Goal: Task Accomplishment & Management: Manage account settings

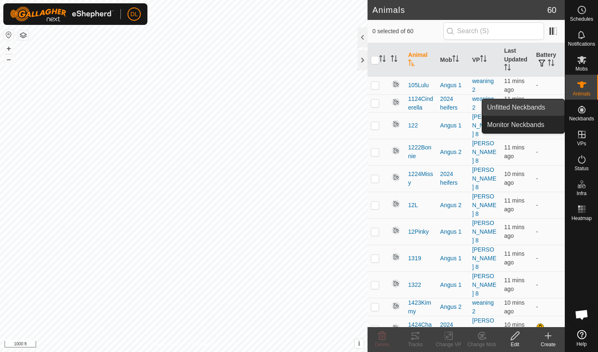
click at [534, 105] on link "Unfitted Neckbands" at bounding box center [523, 107] width 82 height 17
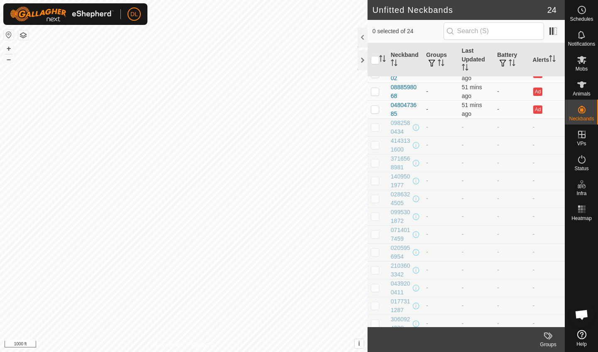
scroll to position [124, 0]
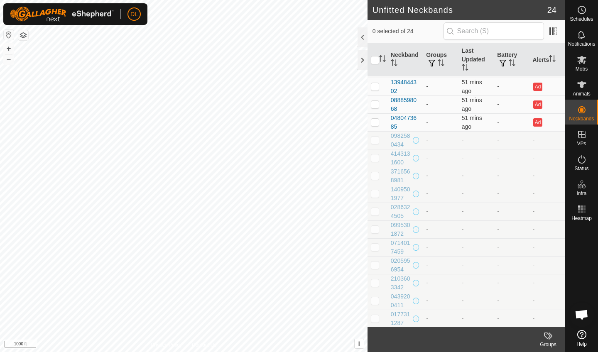
click at [378, 139] on p-checkbox at bounding box center [375, 140] width 8 height 7
checkbox input "true"
click at [378, 155] on p-checkbox at bounding box center [375, 158] width 8 height 7
checkbox input "true"
click at [377, 173] on p-checkbox at bounding box center [375, 175] width 8 height 7
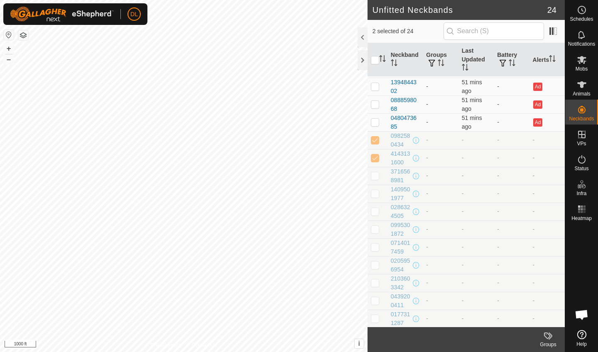
checkbox input "true"
click at [376, 195] on p-checkbox at bounding box center [375, 193] width 8 height 7
checkbox input "true"
click at [376, 211] on p-checkbox at bounding box center [375, 211] width 8 height 7
checkbox input "true"
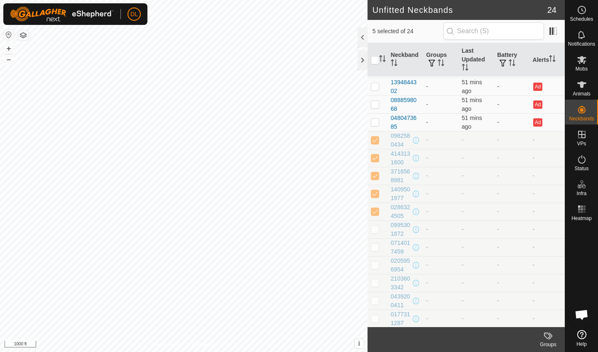
click at [378, 233] on p-checkbox at bounding box center [375, 229] width 8 height 7
checkbox input "true"
click at [378, 248] on p-checkbox at bounding box center [375, 247] width 8 height 7
checkbox input "true"
click at [378, 264] on p-checkbox at bounding box center [375, 265] width 8 height 7
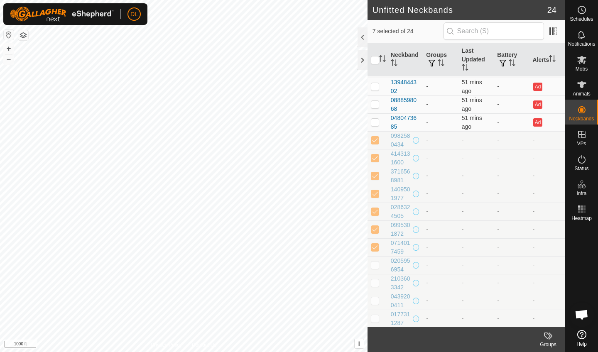
checkbox input "true"
click at [378, 279] on td at bounding box center [378, 283] width 20 height 18
checkbox input "true"
click at [378, 301] on p-checkbox at bounding box center [375, 300] width 8 height 7
checkbox input "true"
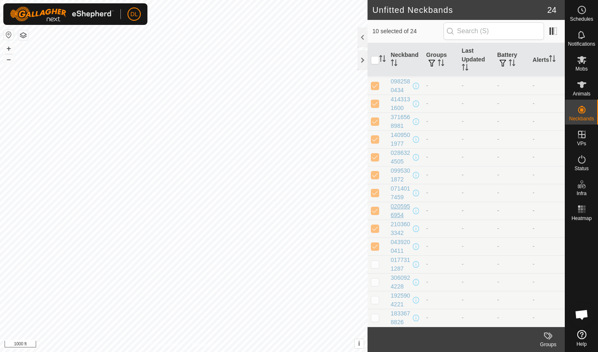
scroll to position [178, 0]
click at [377, 261] on p-checkbox at bounding box center [375, 264] width 8 height 7
checkbox input "true"
click at [377, 280] on p-checkbox at bounding box center [375, 282] width 8 height 7
checkbox input "true"
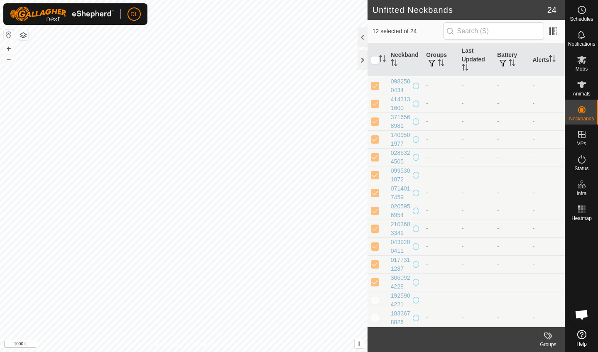
click at [378, 299] on p-checkbox at bounding box center [375, 300] width 8 height 7
checkbox input "true"
click at [378, 316] on p-checkbox at bounding box center [375, 317] width 8 height 7
checkbox input "true"
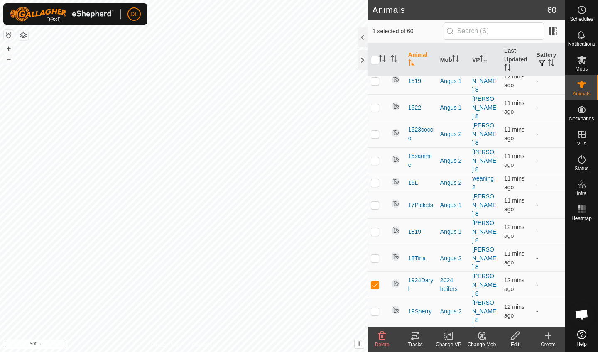
scroll to position [275, 0]
click at [360, 37] on div at bounding box center [363, 37] width 10 height 20
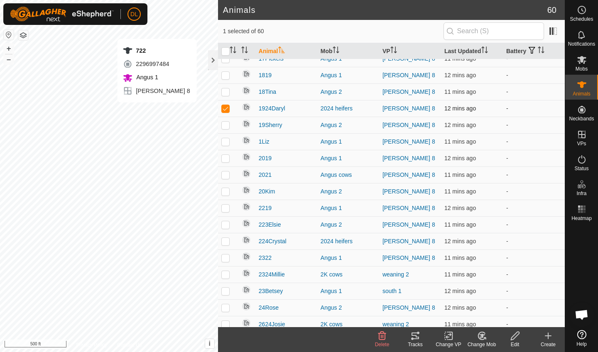
checkbox input "false"
checkbox input "true"
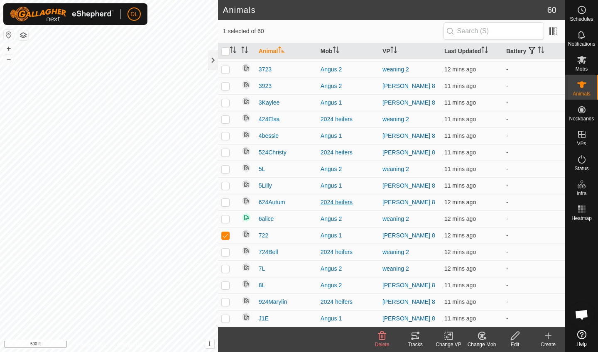
scroll to position [729, 0]
click at [551, 29] on span at bounding box center [553, 31] width 13 height 13
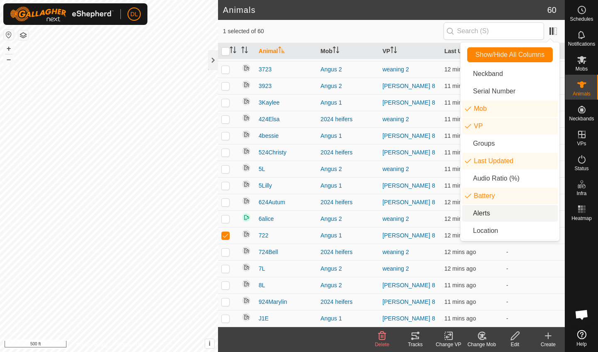
click at [477, 213] on li "Alerts" at bounding box center [510, 213] width 96 height 17
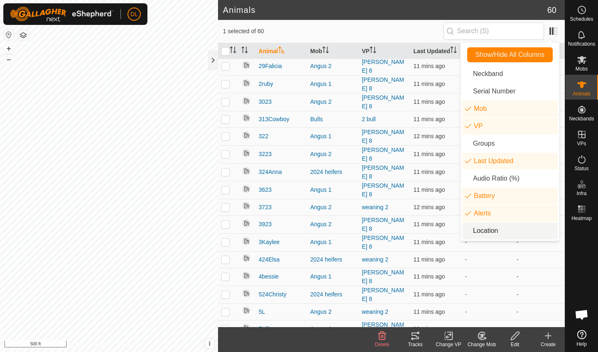
scroll to position [637, 0]
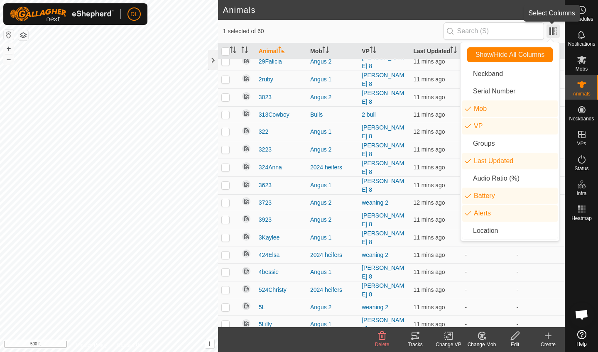
click at [557, 29] on span at bounding box center [553, 31] width 13 height 13
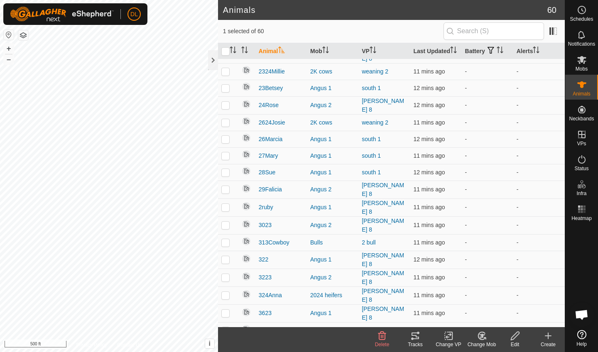
scroll to position [515, 0]
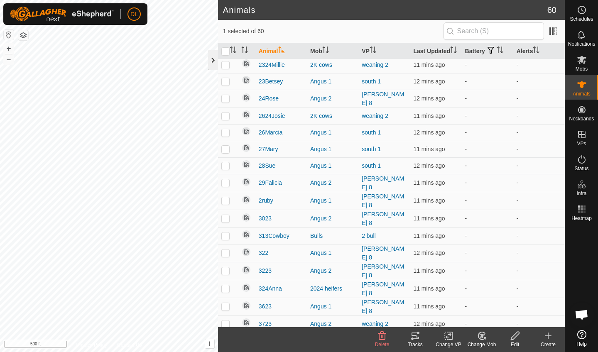
click at [213, 64] on div at bounding box center [213, 60] width 10 height 20
